Goal: Task Accomplishment & Management: Manage account settings

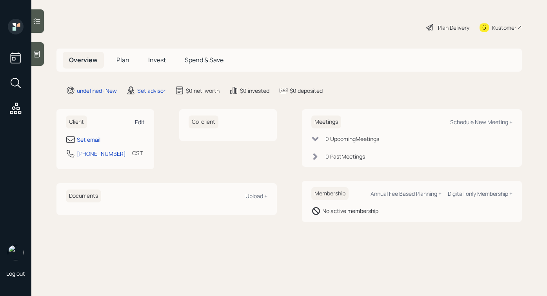
click at [136, 123] on div "Edit" at bounding box center [140, 121] width 10 height 7
select select "America/[GEOGRAPHIC_DATA]"
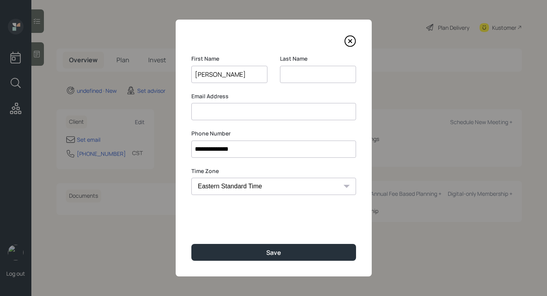
type input "[PERSON_NAME]"
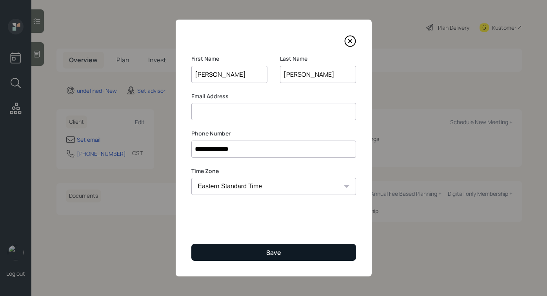
type input "[PERSON_NAME]"
click at [274, 248] on button "Save" at bounding box center [273, 252] width 165 height 17
